Goal: Task Accomplishment & Management: Use online tool/utility

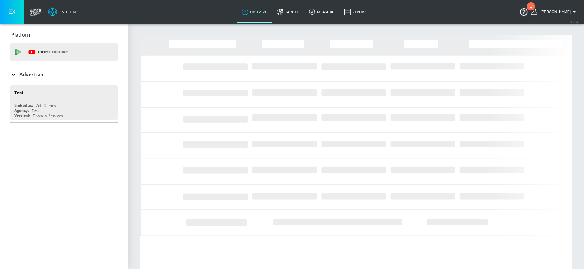
click at [51, 75] on div "Advertiser" at bounding box center [64, 74] width 108 height 7
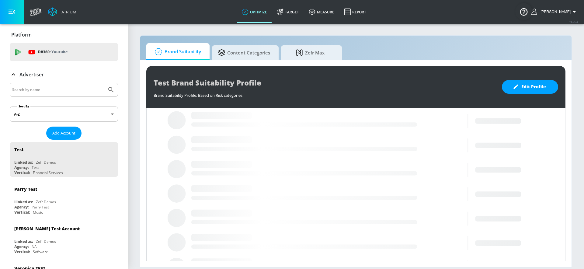
click at [65, 87] on input "Search by name" at bounding box center [58, 90] width 92 height 8
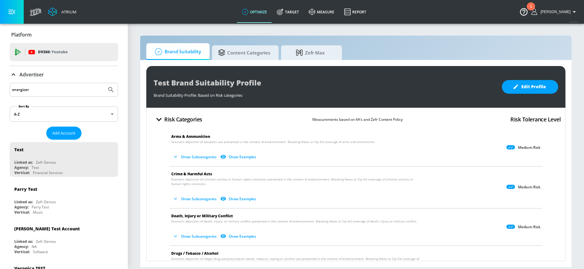
type input "energizer"
click at [104, 83] on button "Submit Search" at bounding box center [110, 89] width 13 height 13
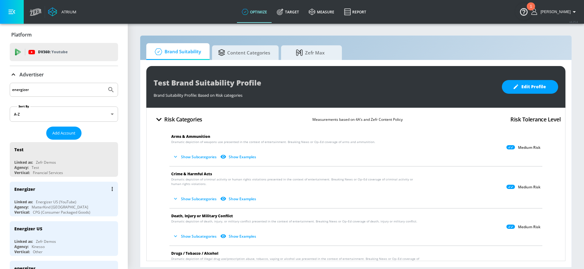
click at [51, 195] on div "Energizer" at bounding box center [65, 189] width 102 height 15
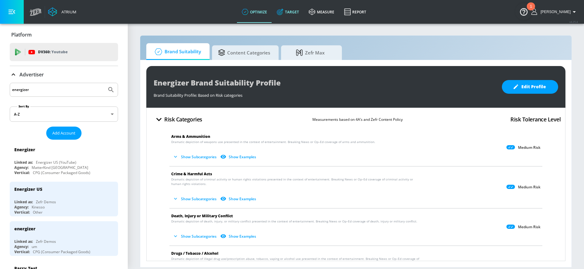
click at [296, 15] on link "Target" at bounding box center [288, 12] width 32 height 22
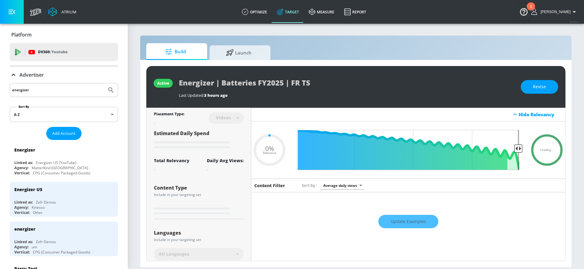
type input "0.05"
click at [257, 58] on span "Launch" at bounding box center [239, 51] width 46 height 15
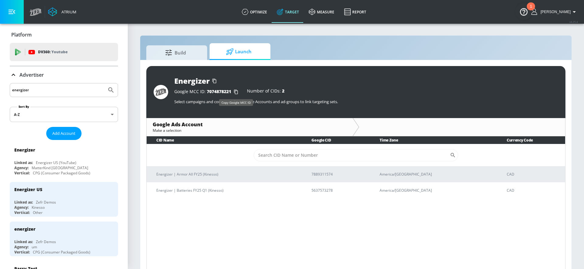
click at [237, 92] on icon "button" at bounding box center [236, 92] width 10 height 10
